Goal: Transaction & Acquisition: Purchase product/service

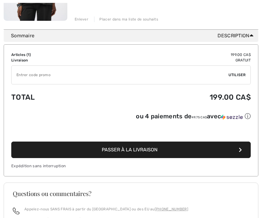
scroll to position [165, 0]
click at [39, 74] on input "TEXT" at bounding box center [120, 75] width 217 height 18
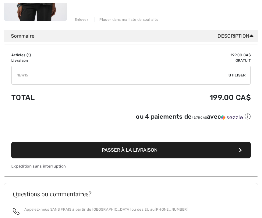
type input "NEW15"
click at [232, 86] on td "✔ Utiliser Enlever" at bounding box center [131, 75] width 240 height 24
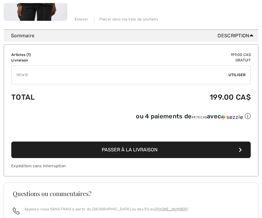
scroll to position [165, 0]
click at [241, 70] on div "✔ Utiliser Enlever" at bounding box center [131, 74] width 240 height 19
click at [246, 72] on div "✔ Utiliser Enlever" at bounding box center [131, 74] width 240 height 19
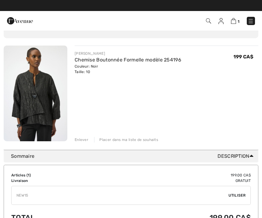
scroll to position [44, 0]
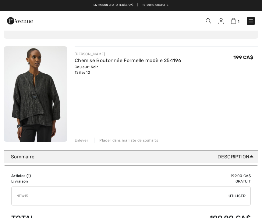
click at [35, 194] on input "TEXT" at bounding box center [120, 195] width 217 height 18
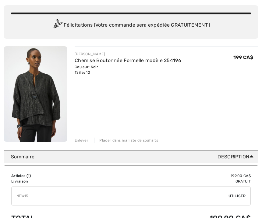
scroll to position [57, 0]
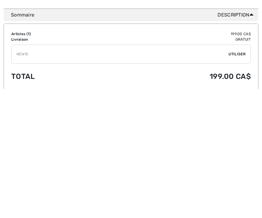
click at [241, 180] on span "Utiliser" at bounding box center [237, 182] width 17 height 5
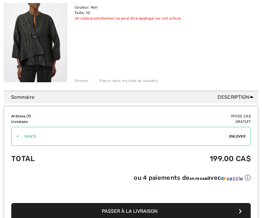
scroll to position [104, 0]
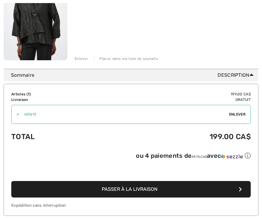
scroll to position [135, 0]
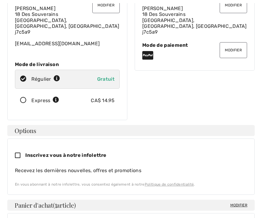
scroll to position [60, 0]
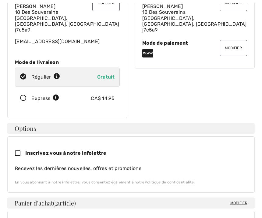
click at [21, 150] on icon at bounding box center [20, 153] width 10 height 6
checkbox input "true"
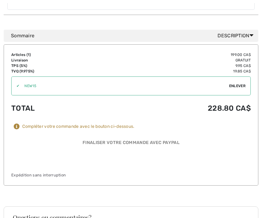
scroll to position [391, 0]
